Goal: Task Accomplishment & Management: Use online tool/utility

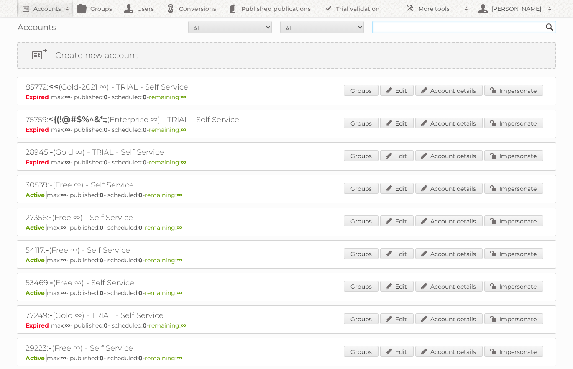
click at [419, 25] on input "text" at bounding box center [464, 27] width 184 height 13
type input "Action Service & Distributie B.V."
click at [544, 21] on input "Search" at bounding box center [550, 27] width 13 height 13
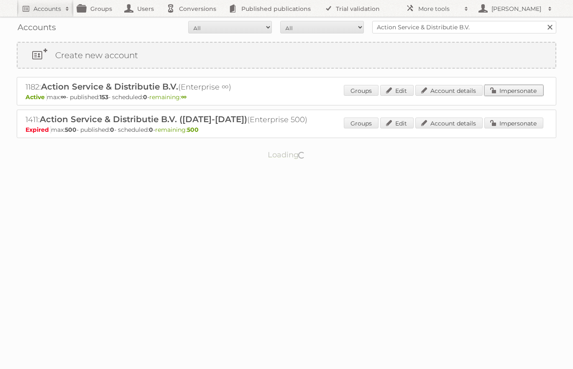
click at [512, 85] on link "Impersonate" at bounding box center [514, 90] width 59 height 11
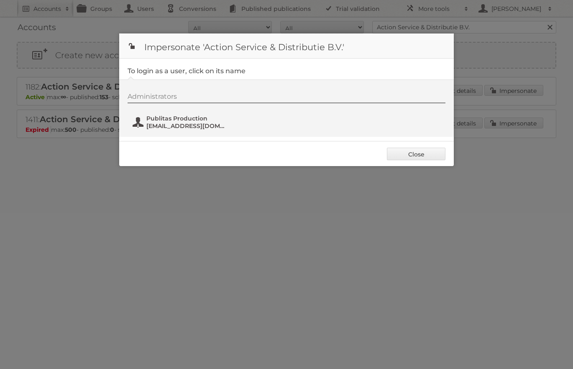
click at [205, 126] on span "fs+action@publitas.com" at bounding box center [186, 126] width 81 height 8
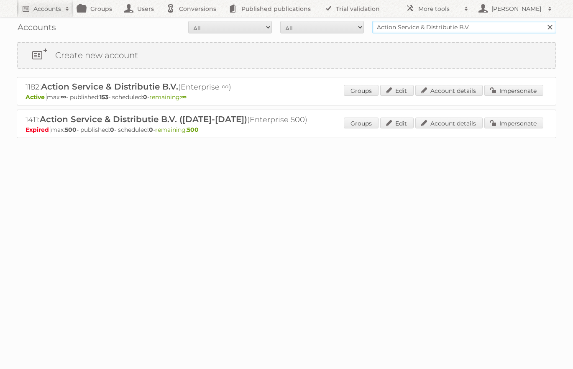
click at [413, 23] on input "Action Service & Distributie B.V." at bounding box center [464, 27] width 184 height 13
type input "ICT edeka"
click at [544, 21] on input "Search" at bounding box center [550, 27] width 13 height 13
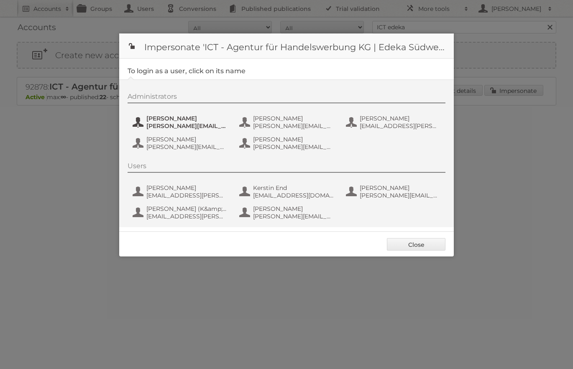
click at [177, 119] on span "[PERSON_NAME]" at bounding box center [186, 119] width 81 height 8
